Goal: Task Accomplishment & Management: Manage account settings

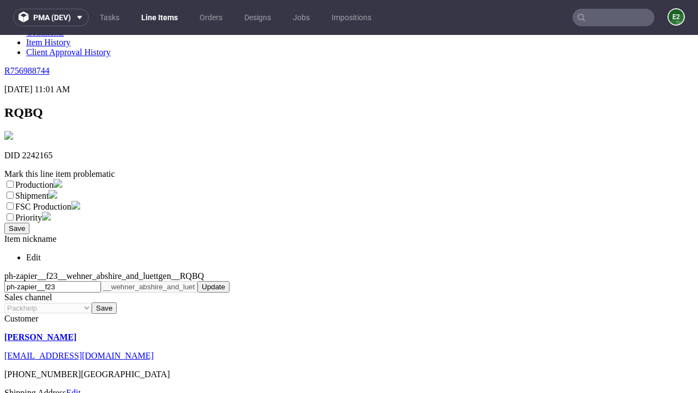
scroll to position [192, 0]
select select "dtp_ca_needed"
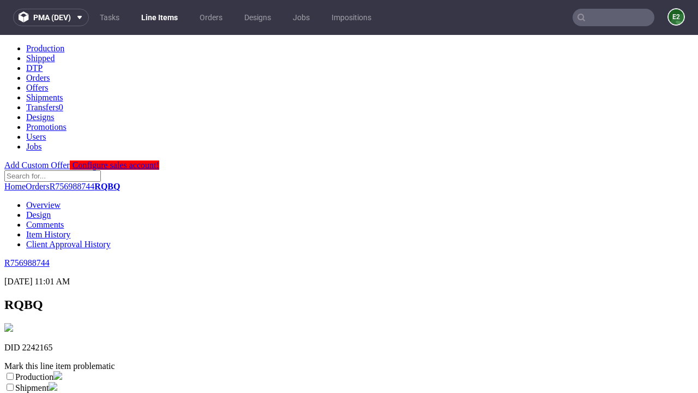
scroll to position [0, 0]
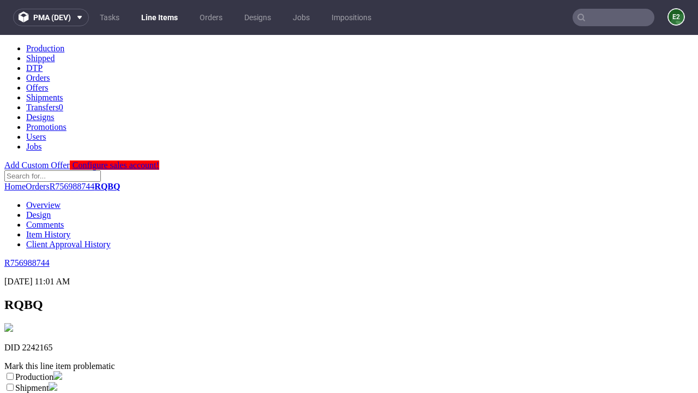
checkbox input "true"
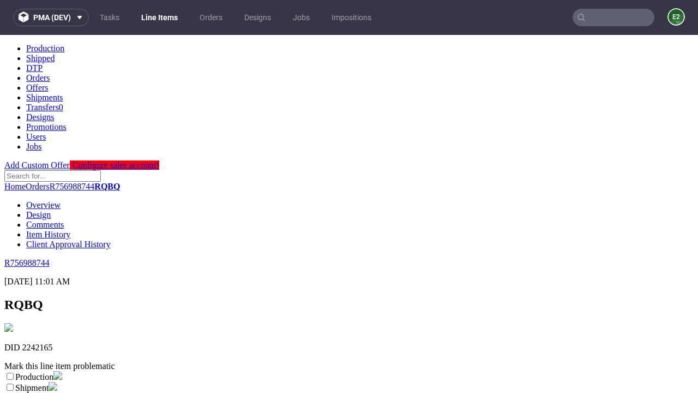
scroll to position [10, 0]
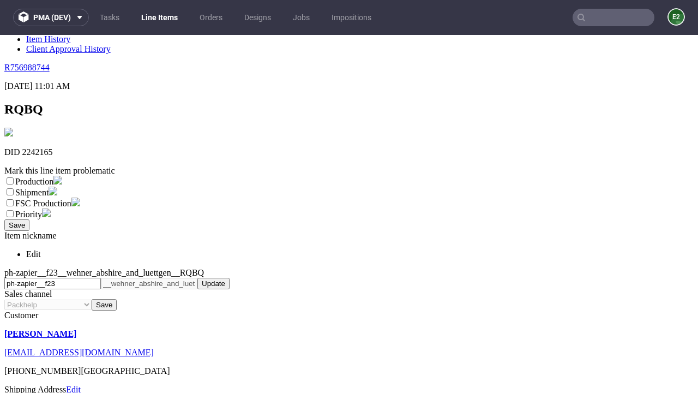
type textarea "test"
